Goal: Find specific page/section: Find specific page/section

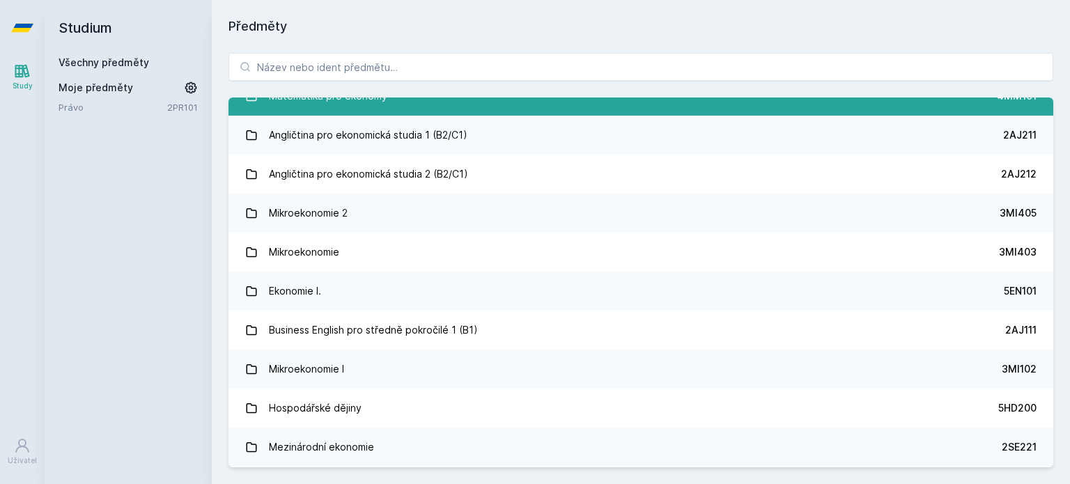
scroll to position [139, 0]
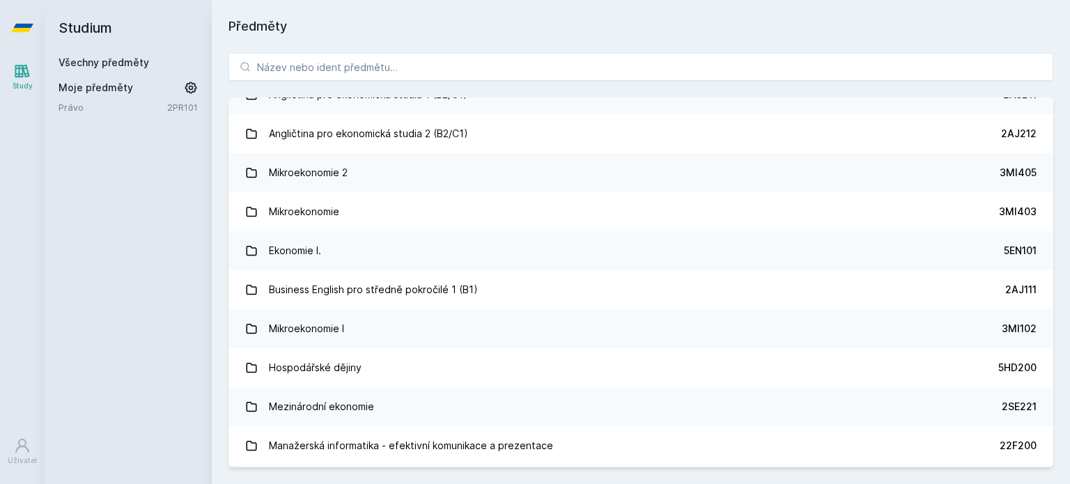
click at [139, 97] on div "Moje předměty Právo 2PR101" at bounding box center [128, 97] width 139 height 33
click at [114, 91] on span "Moje předměty" at bounding box center [96, 88] width 75 height 14
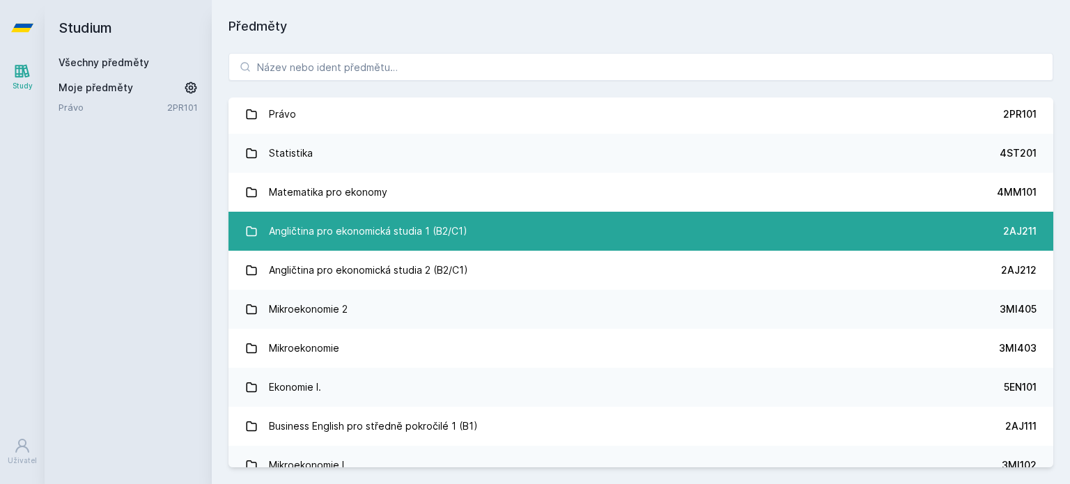
scroll to position [0, 0]
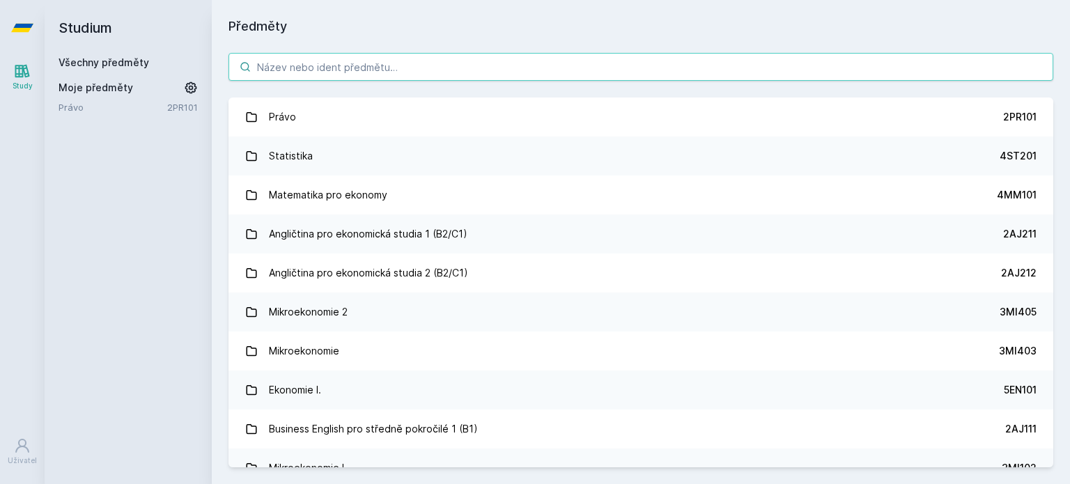
click at [293, 72] on input "search" at bounding box center [640, 67] width 825 height 28
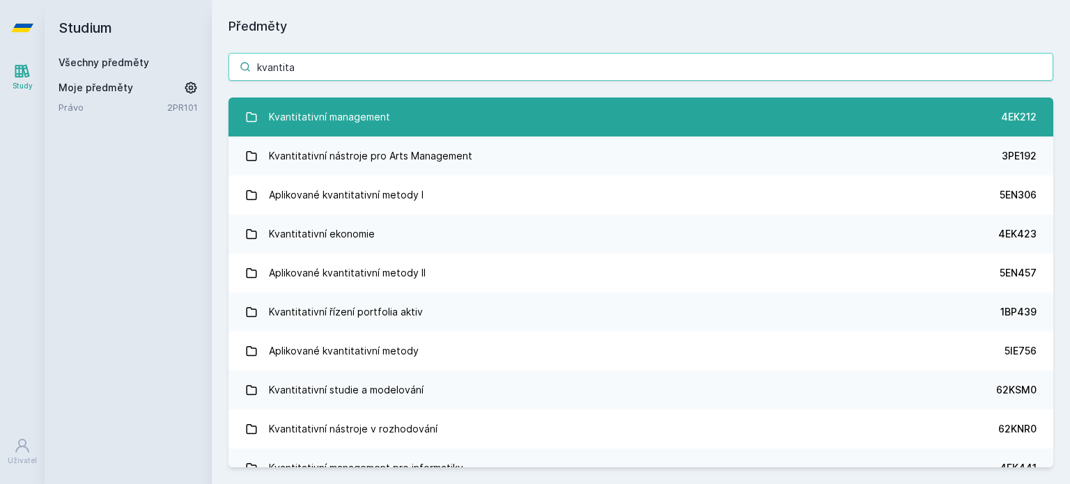
type input "kvantita"
click at [359, 118] on div "Kvantitativní management" at bounding box center [329, 117] width 121 height 28
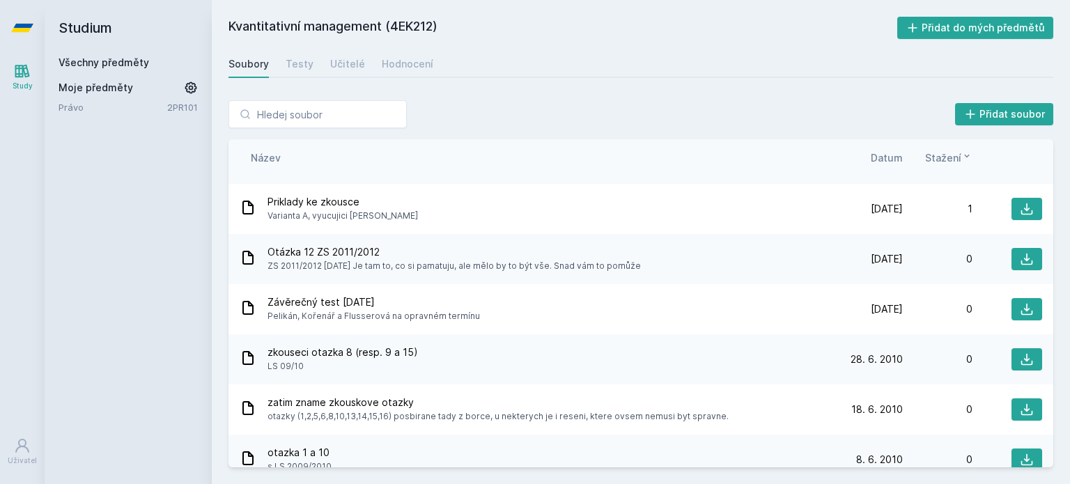
scroll to position [2647, 0]
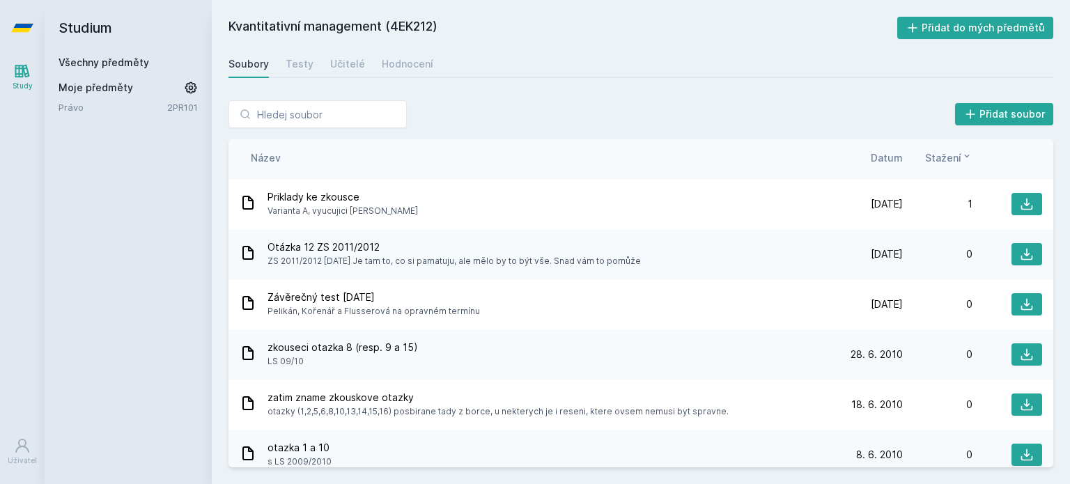
drag, startPoint x: 437, startPoint y: 27, endPoint x: 394, endPoint y: 23, distance: 43.4
click at [394, 23] on h2 "Kvantitativní management (4EK212)" at bounding box center [562, 28] width 669 height 22
copy h2 "4EK212"
click at [307, 123] on input "search" at bounding box center [317, 114] width 178 height 28
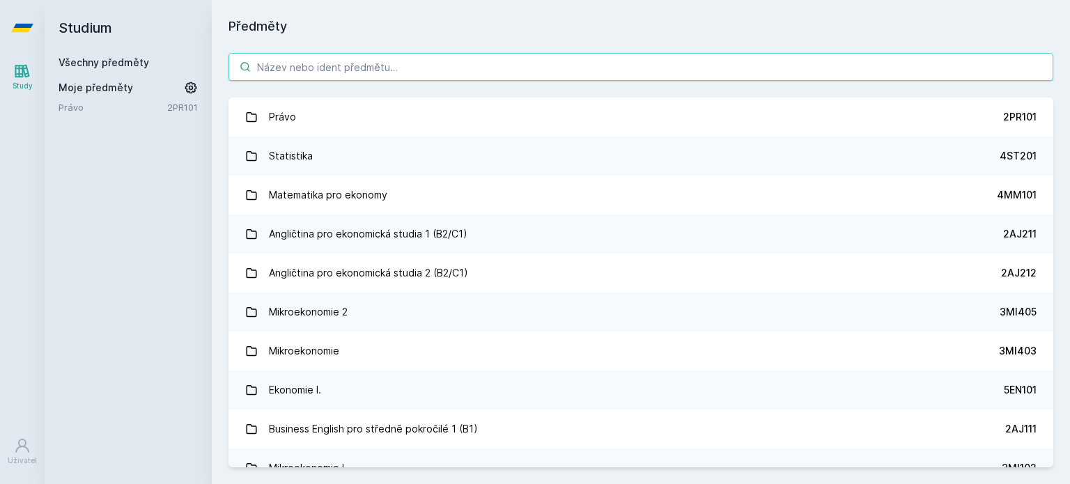
click at [302, 71] on input "search" at bounding box center [640, 67] width 825 height 28
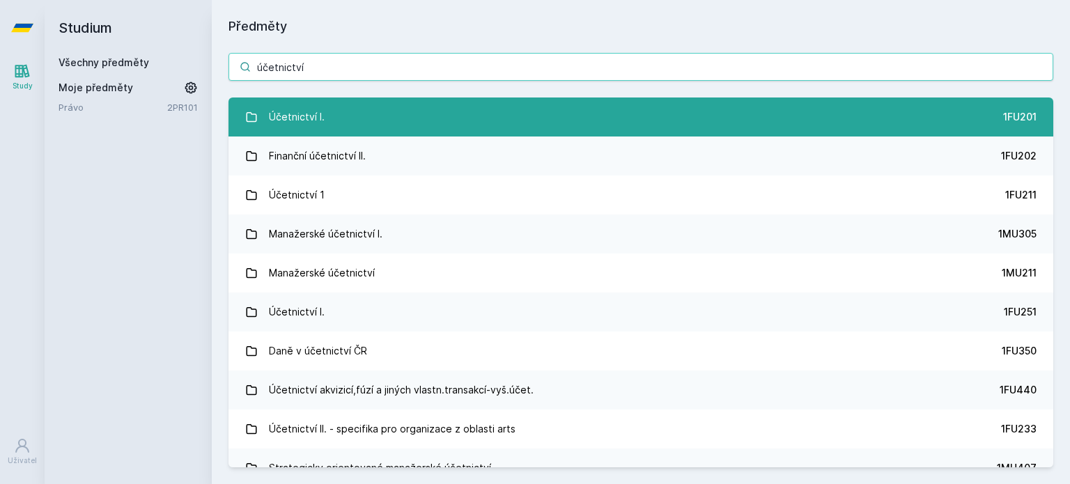
type input "účetnictví"
click at [367, 123] on link "Účetnictví I. 1FU201" at bounding box center [640, 117] width 825 height 39
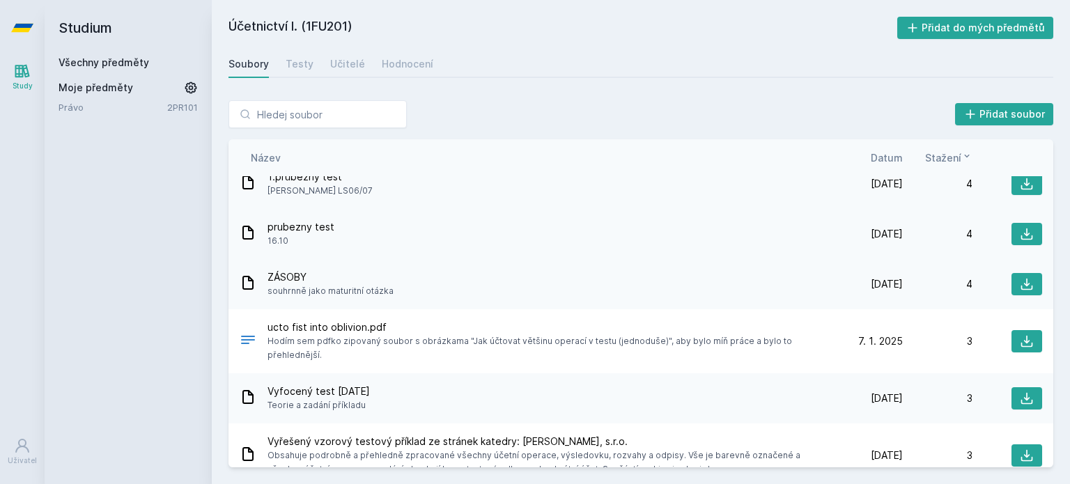
scroll to position [5004, 0]
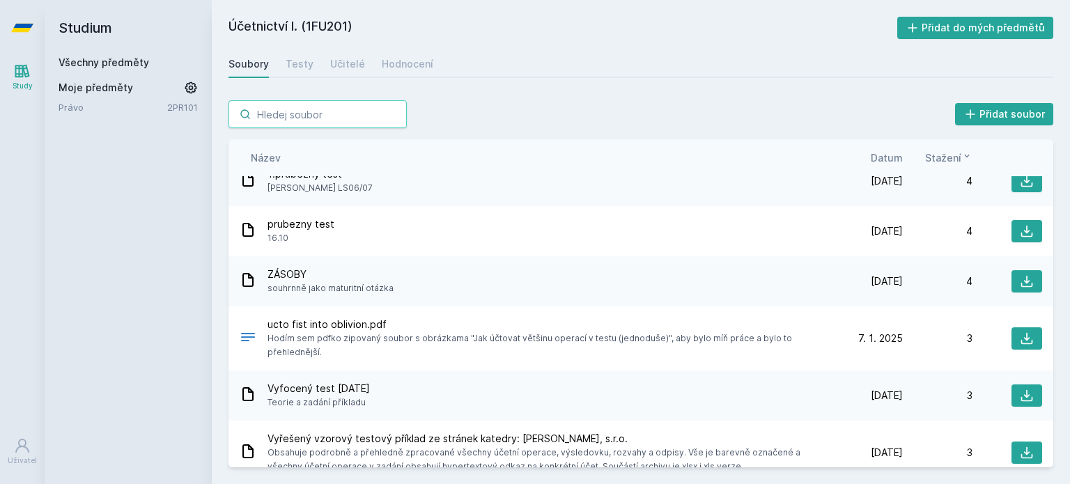
click at [316, 104] on input "search" at bounding box center [317, 114] width 178 height 28
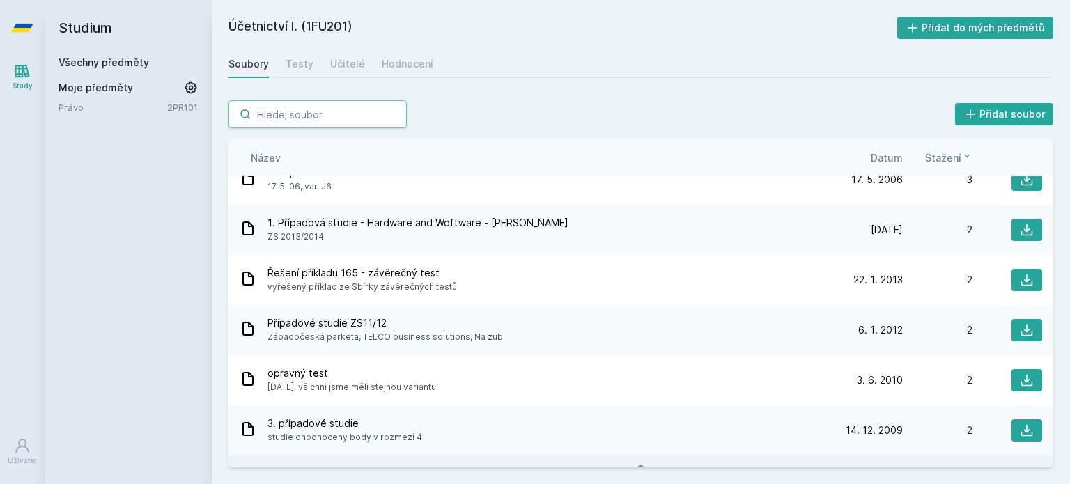
scroll to position [5904, 0]
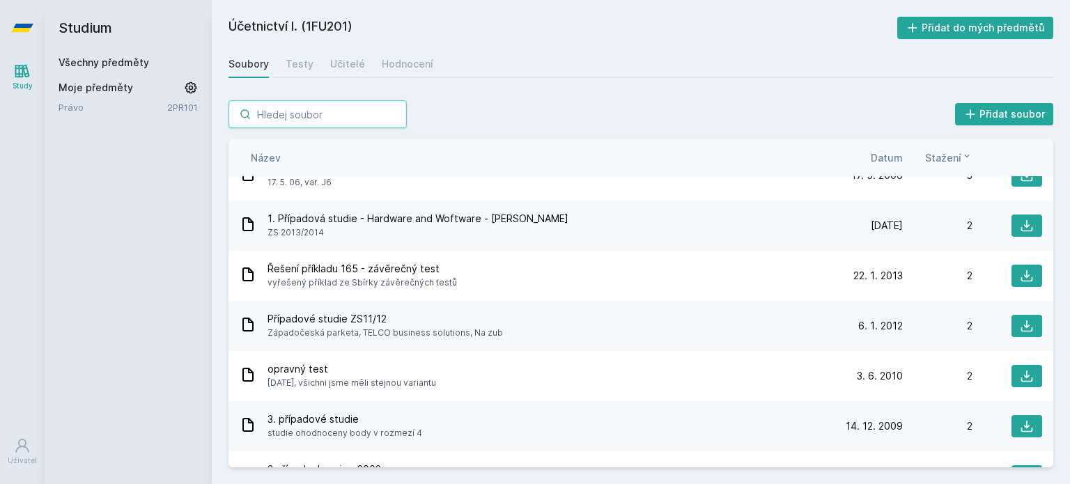
click at [347, 111] on input "search" at bounding box center [317, 114] width 178 height 28
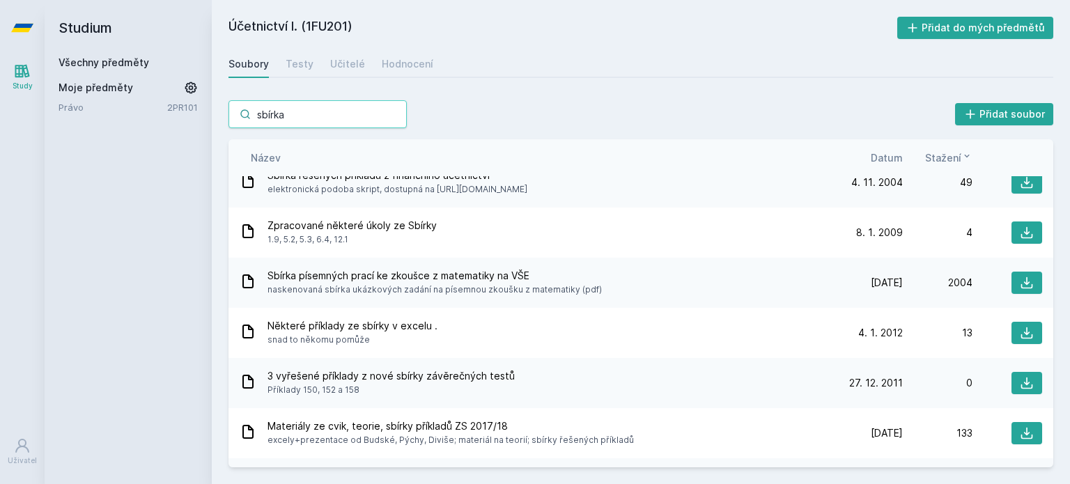
scroll to position [1023, 0]
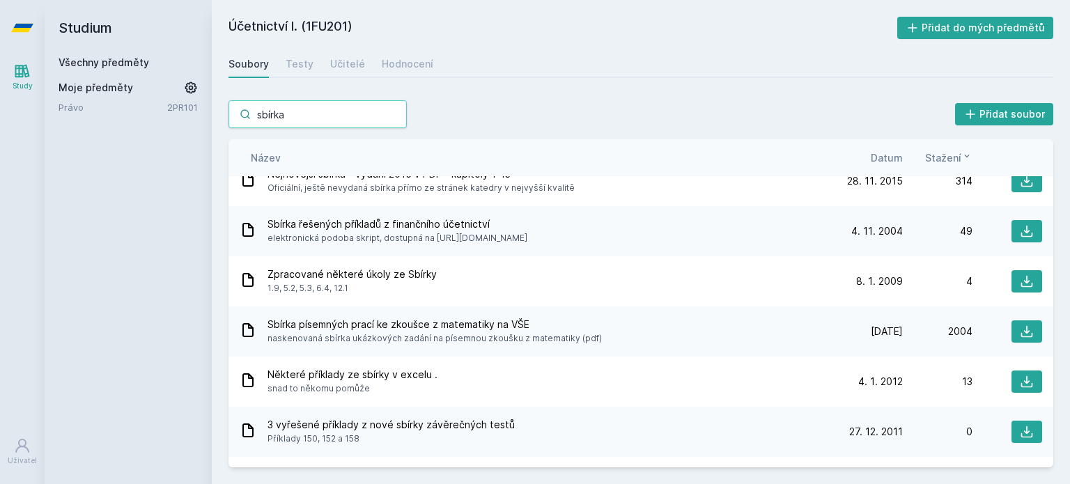
drag, startPoint x: 301, startPoint y: 115, endPoint x: 197, endPoint y: 127, distance: 104.5
click at [197, 127] on div "Studium Všechny předměty Moje předměty Právo 2PR101 Účetnictví I. (1FU201) Přid…" at bounding box center [557, 242] width 1025 height 484
paste input "1FU201"
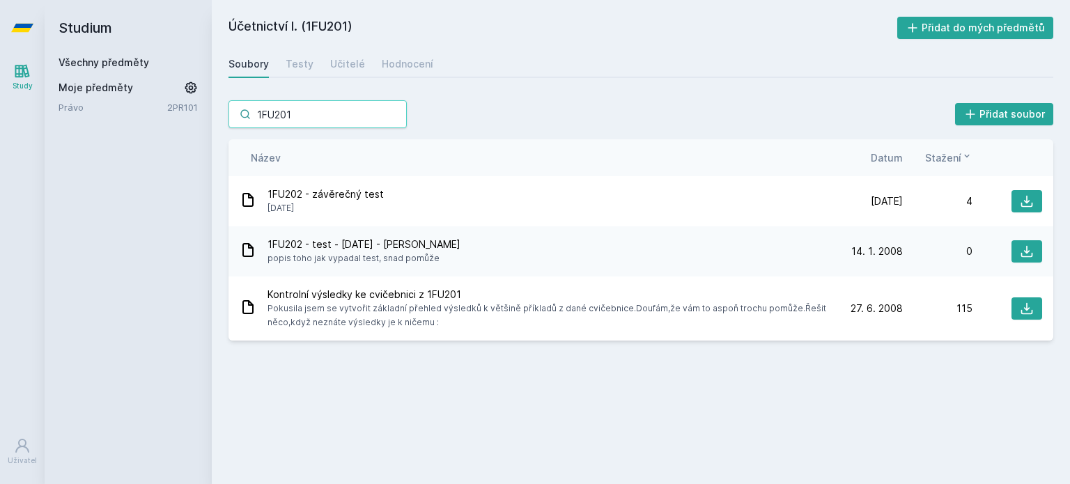
scroll to position [0, 0]
drag, startPoint x: 306, startPoint y: 116, endPoint x: 156, endPoint y: 116, distance: 149.7
click at [159, 116] on div "Studium Všechny předměty Moje předměty Právo 2PR101 Účetnictví I. (1FU201) Přid…" at bounding box center [557, 242] width 1025 height 484
paste input "3SG"
type input "3SG201"
